Goal: Task Accomplishment & Management: Complete application form

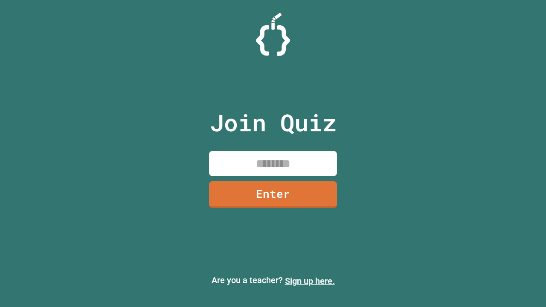
click at [310, 281] on link "Sign up here." at bounding box center [310, 281] width 50 height 10
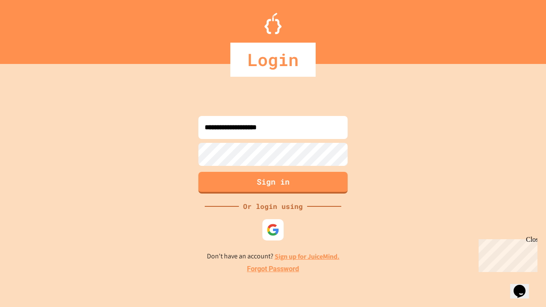
type input "**********"
